Goal: Task Accomplishment & Management: Use online tool/utility

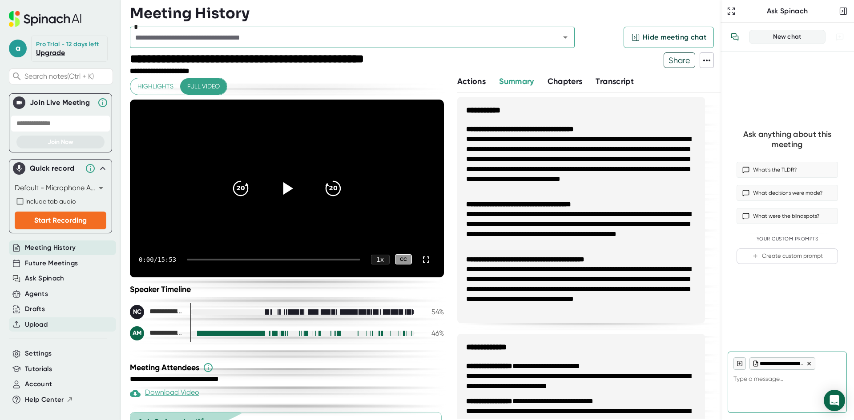
click at [52, 322] on div "Upload" at bounding box center [62, 324] width 107 height 15
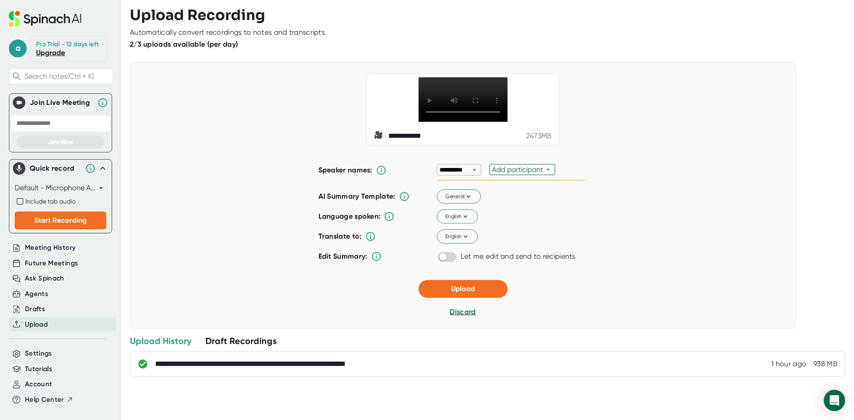
click at [470, 174] on div "×" at bounding box center [474, 170] width 8 height 8
click at [449, 297] on button "Upload" at bounding box center [462, 289] width 89 height 18
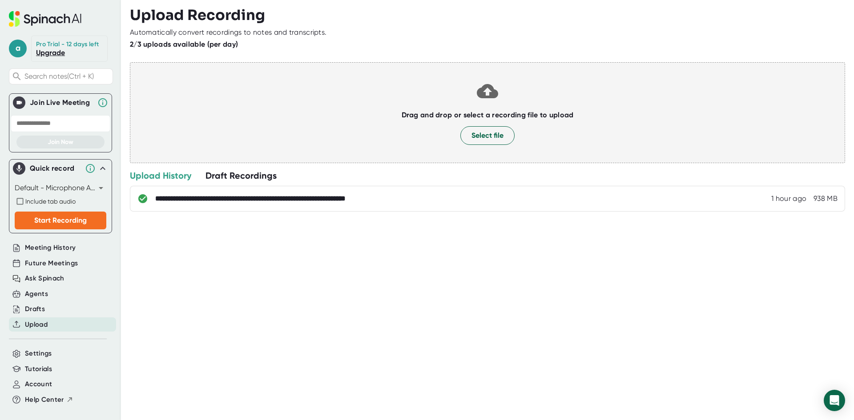
click at [405, 344] on div "**********" at bounding box center [492, 210] width 724 height 420
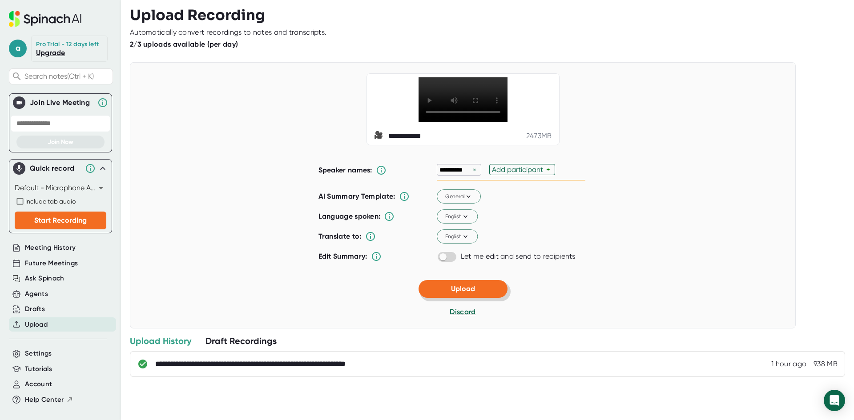
click at [492, 298] on button "Upload" at bounding box center [462, 289] width 89 height 18
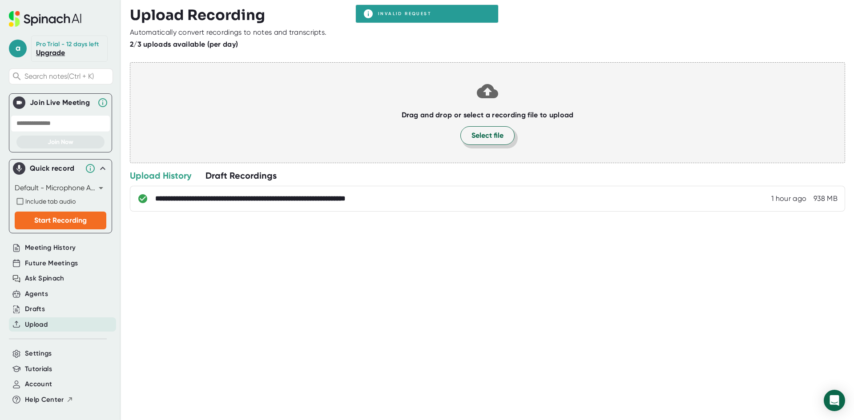
click at [482, 139] on span "Select file" at bounding box center [487, 135] width 32 height 11
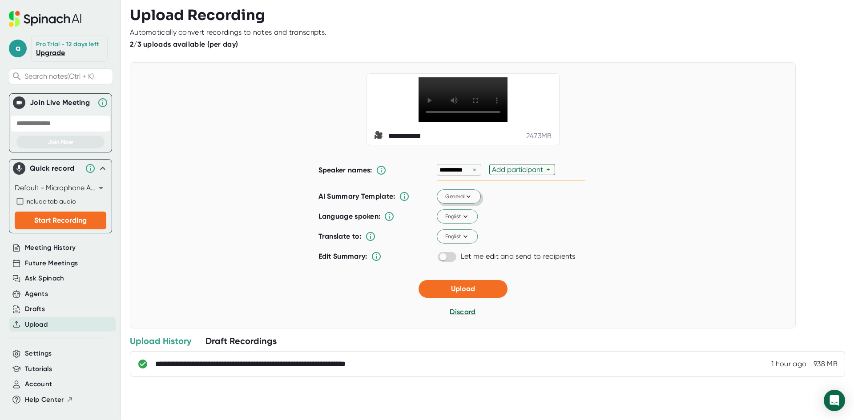
click at [456, 201] on span "General" at bounding box center [459, 197] width 28 height 8
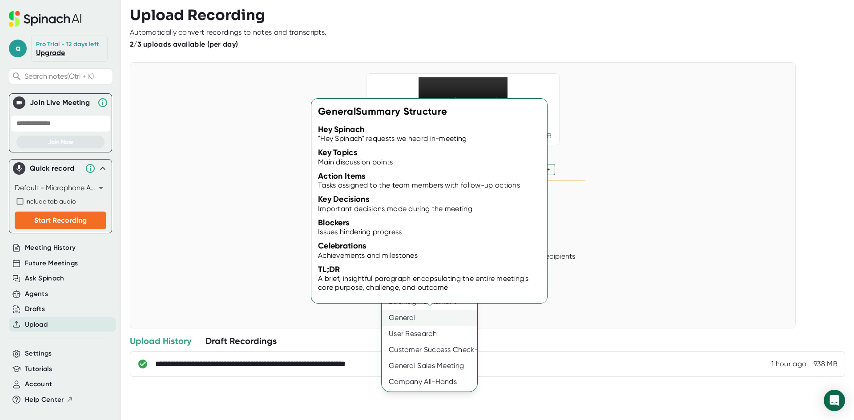
click at [422, 316] on div "General" at bounding box center [429, 318] width 96 height 16
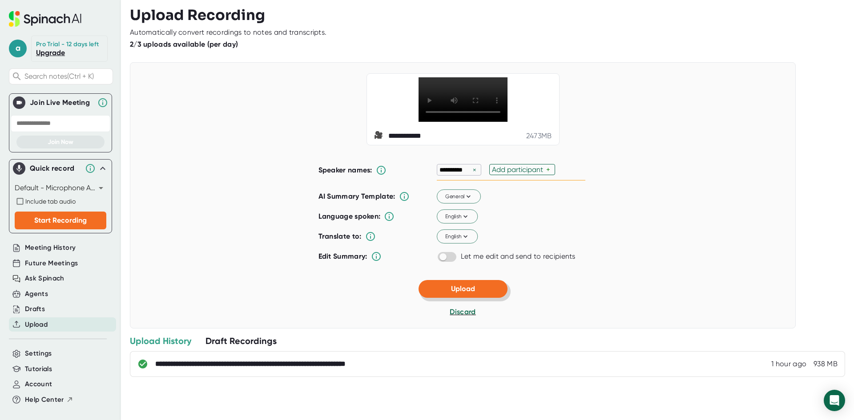
click at [451, 293] on span "Upload" at bounding box center [463, 289] width 24 height 8
